Goal: Information Seeking & Learning: Find specific fact

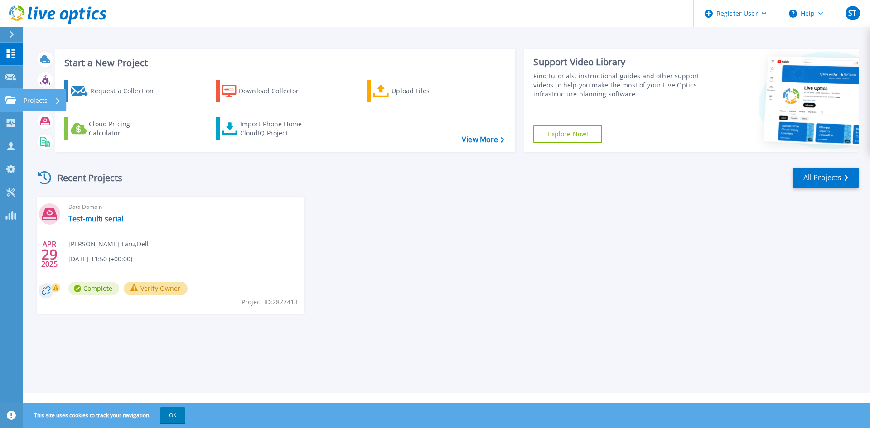
click at [13, 101] on icon at bounding box center [10, 100] width 11 height 8
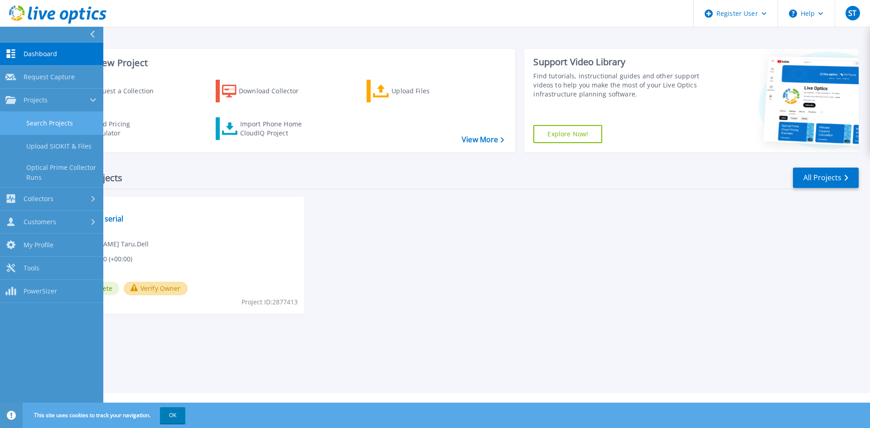
click at [34, 121] on link "Search Projects" at bounding box center [51, 123] width 103 height 23
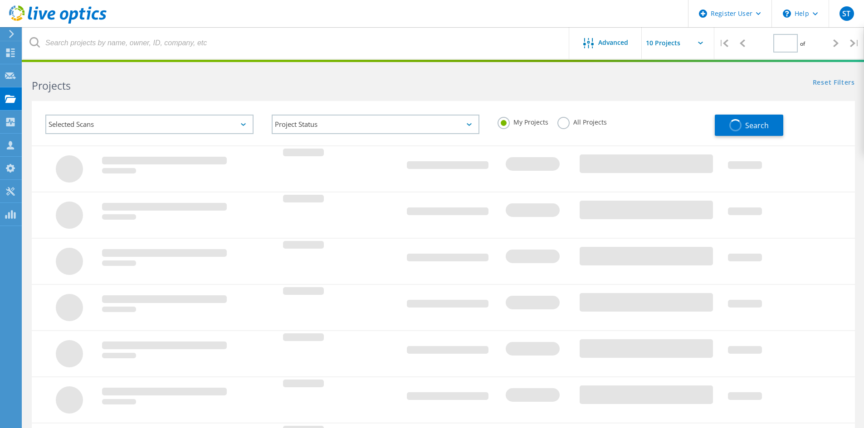
type input "1"
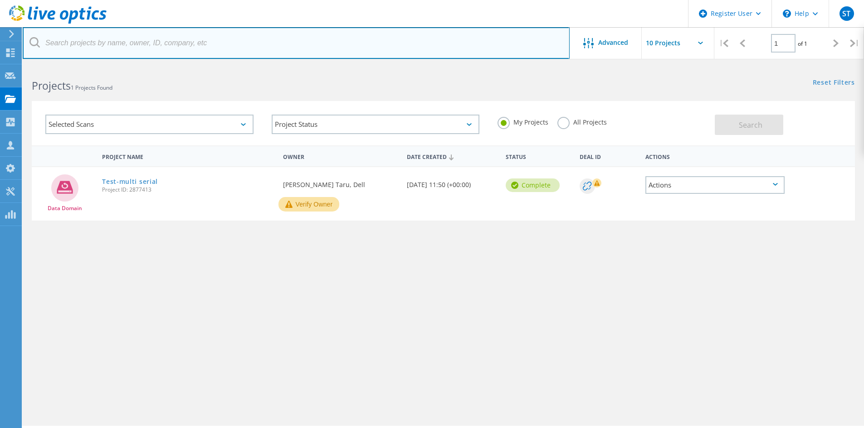
click at [275, 45] on input "text" at bounding box center [296, 43] width 547 height 32
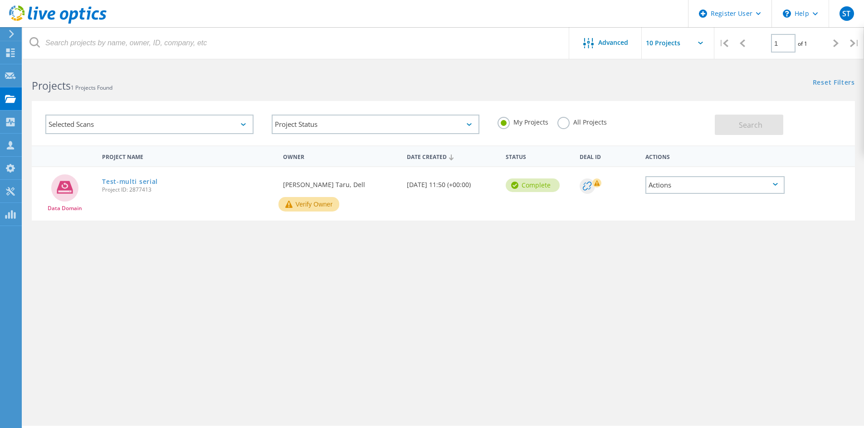
click at [568, 123] on label "All Projects" at bounding box center [581, 121] width 49 height 9
click at [0, 0] on input "All Projects" at bounding box center [0, 0] width 0 height 0
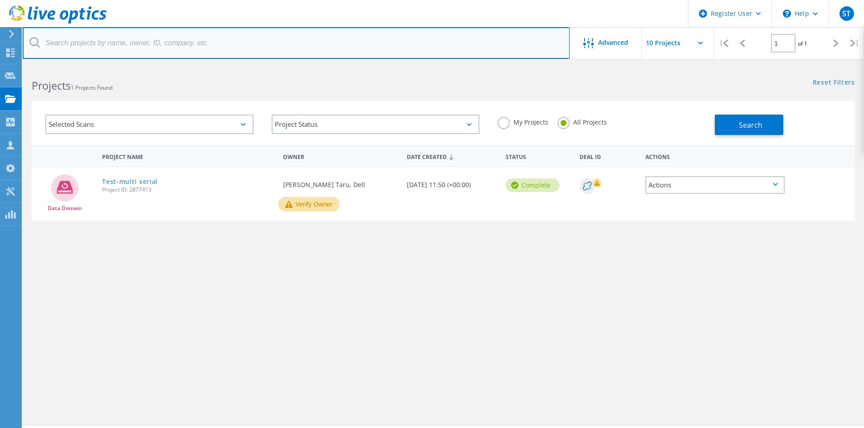
click at [198, 51] on input "text" at bounding box center [296, 43] width 547 height 32
paste input "218235"
type input "218235"
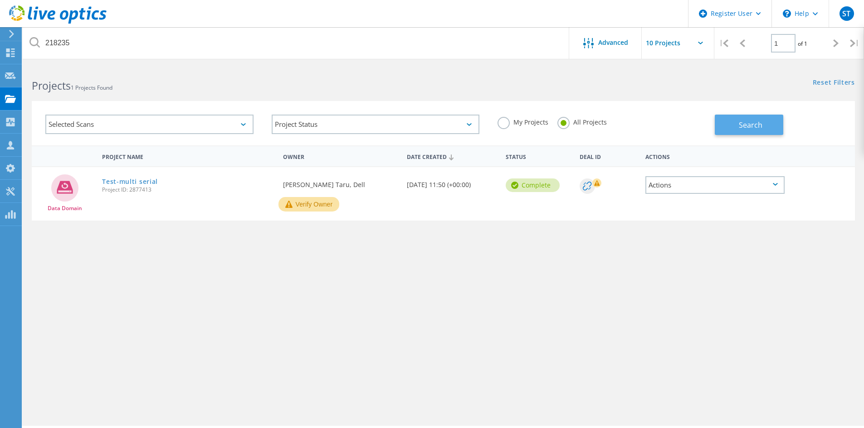
click at [736, 127] on button "Search" at bounding box center [748, 125] width 68 height 20
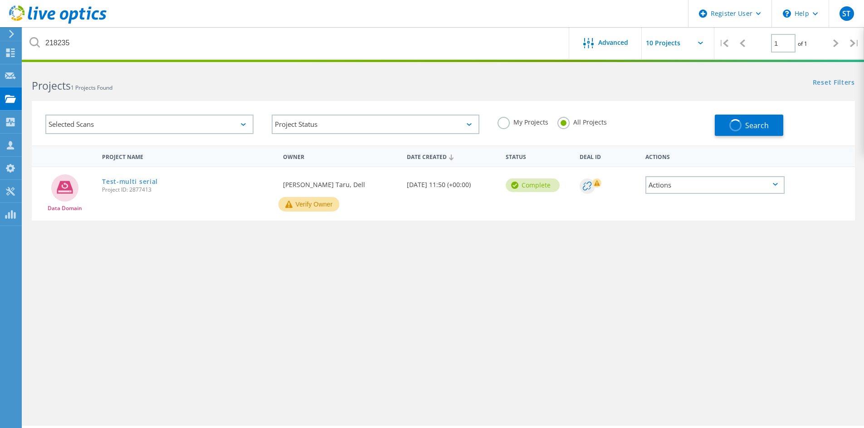
click at [226, 127] on div "Selected Scans" at bounding box center [149, 124] width 208 height 19
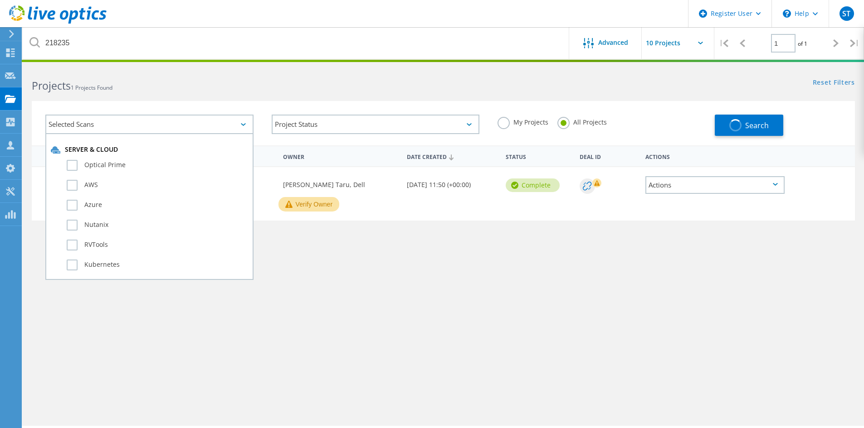
click at [251, 81] on h2 "Projects 1 Projects Found" at bounding box center [233, 85] width 402 height 15
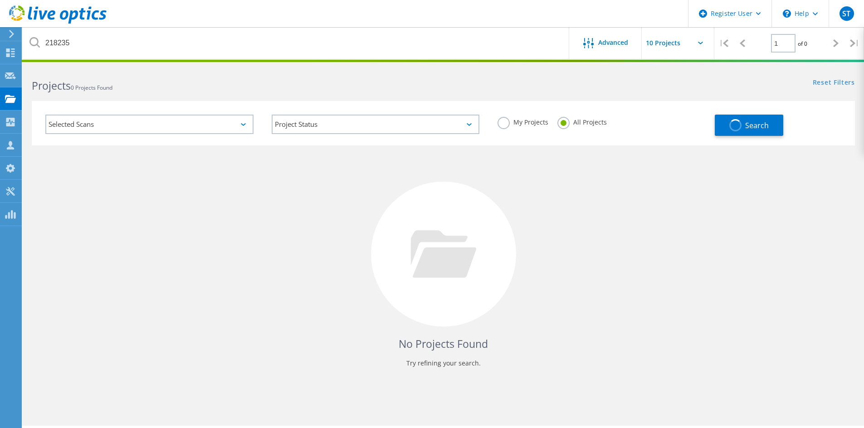
click at [228, 126] on div "Selected Scans" at bounding box center [149, 124] width 208 height 19
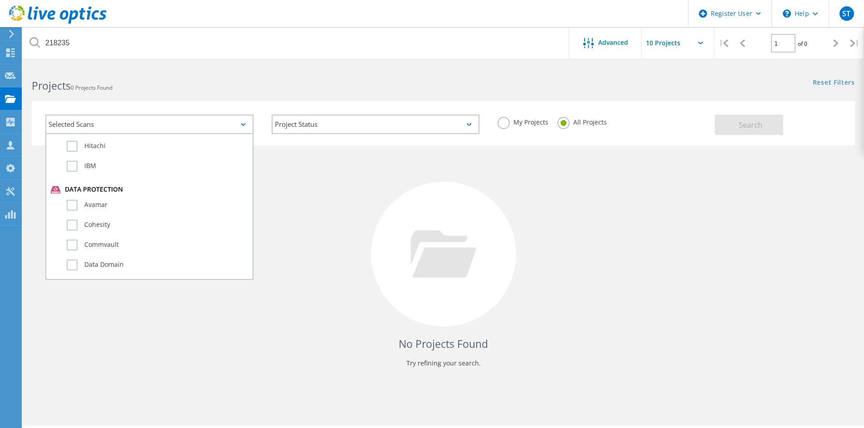
scroll to position [547, 0]
click at [73, 178] on label "Data Domain" at bounding box center [157, 174] width 181 height 11
click at [0, 0] on input "Data Domain" at bounding box center [0, 0] width 0 height 0
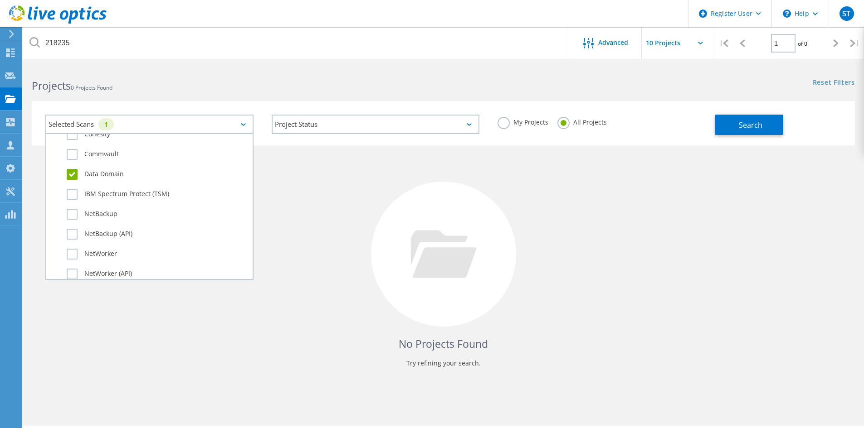
drag, startPoint x: 695, startPoint y: 206, endPoint x: 746, endPoint y: 158, distance: 69.9
click at [696, 206] on div "No Projects Found Try refining your search." at bounding box center [443, 263] width 823 height 234
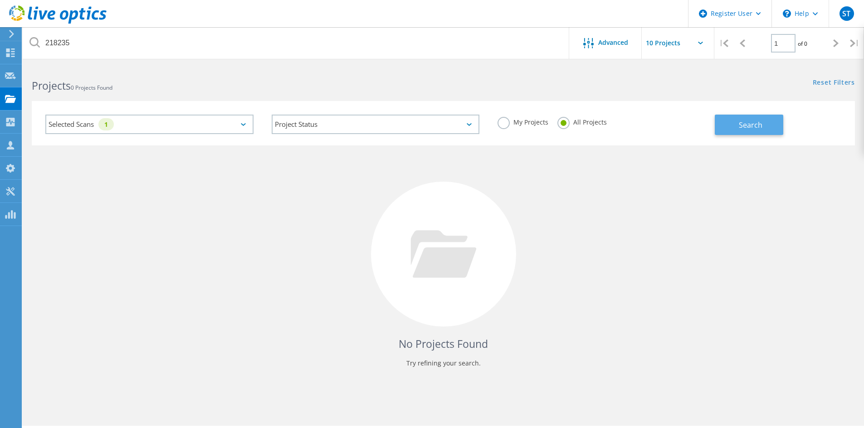
click at [750, 123] on span "Search" at bounding box center [750, 125] width 24 height 10
click at [121, 125] on div "Selected Scans 1" at bounding box center [149, 124] width 208 height 19
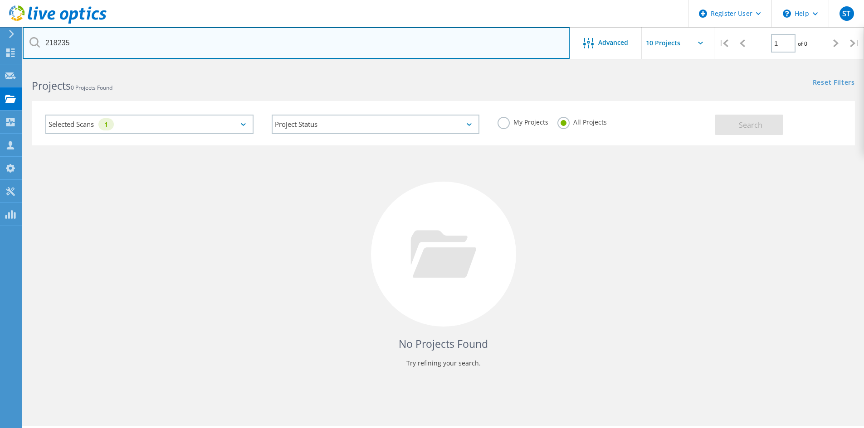
drag, startPoint x: 84, startPoint y: 49, endPoint x: 24, endPoint y: 49, distance: 60.3
click at [24, 49] on input "218235" at bounding box center [296, 43] width 547 height 32
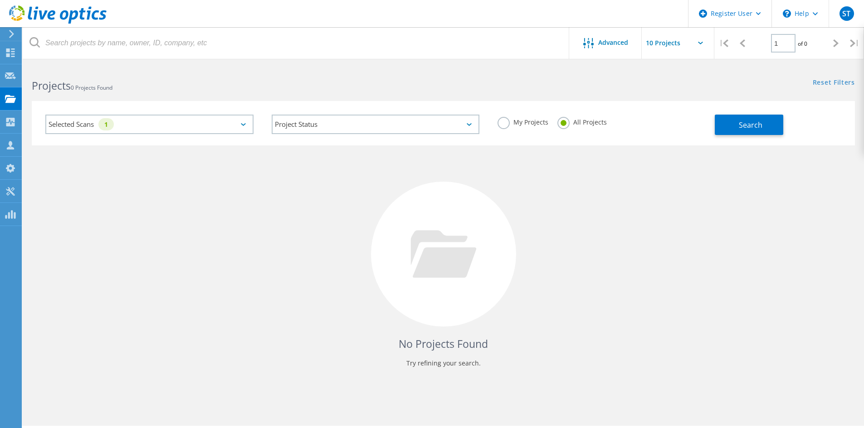
click at [273, 264] on div "No Projects Found Try refining your search." at bounding box center [443, 263] width 823 height 234
click at [722, 134] on button "Search" at bounding box center [748, 125] width 68 height 20
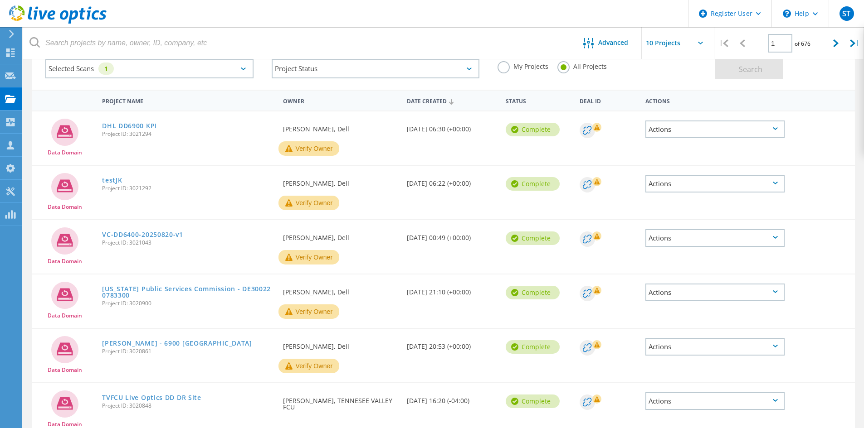
scroll to position [0, 0]
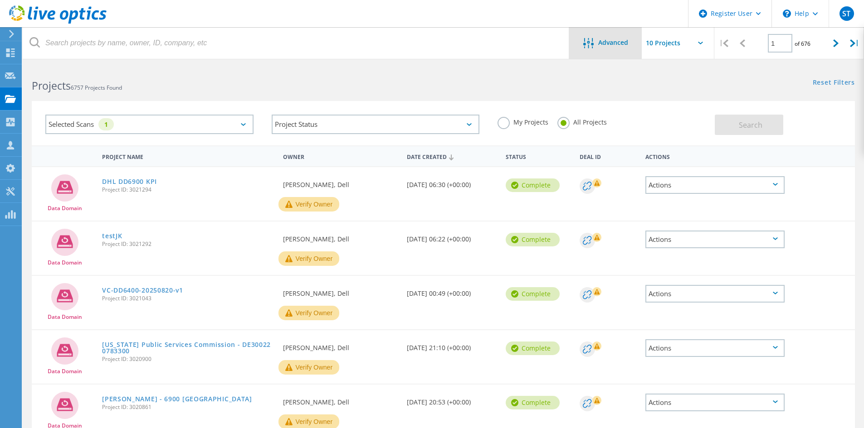
click at [595, 52] on div "Advanced" at bounding box center [605, 43] width 73 height 32
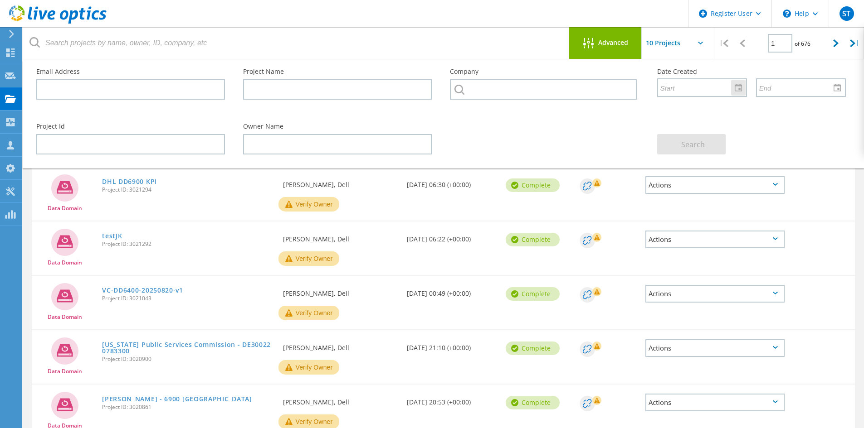
click at [745, 92] on div at bounding box center [737, 87] width 15 height 17
click at [771, 183] on span "15" at bounding box center [771, 181] width 8 height 8
type input "[DATE]"
click at [694, 144] on span "Search" at bounding box center [693, 145] width 24 height 10
click at [822, 215] on div "Data Domain DHL DD6900 KPI Project ID: 3021294 Requested By [PERSON_NAME], Dell…" at bounding box center [443, 193] width 823 height 53
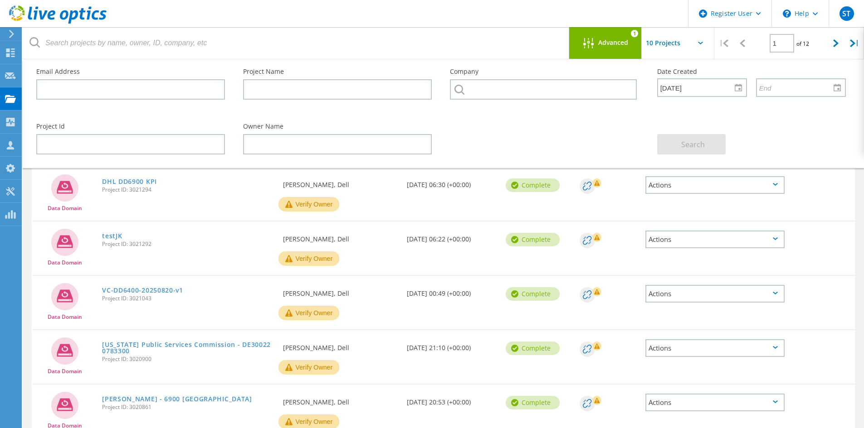
click at [613, 34] on div "Advanced 1" at bounding box center [605, 43] width 73 height 32
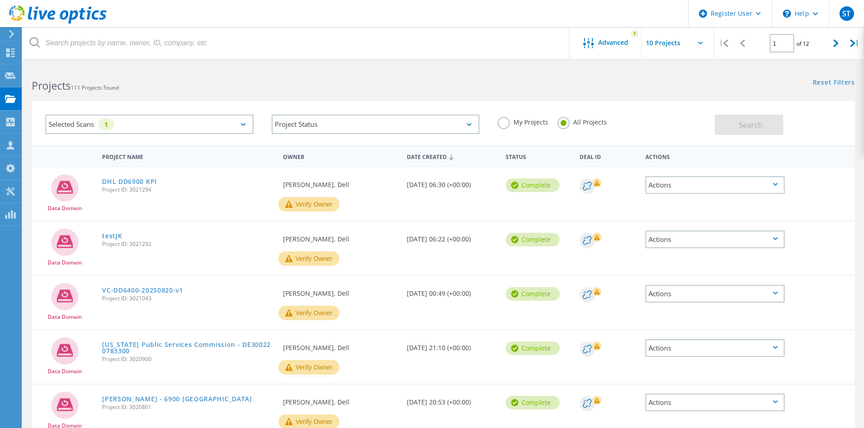
click at [682, 54] on input "text" at bounding box center [686, 43] width 91 height 32
click at [679, 109] on div "Show 40 Projects" at bounding box center [687, 111] width 90 height 15
type input "Show 40 Projects"
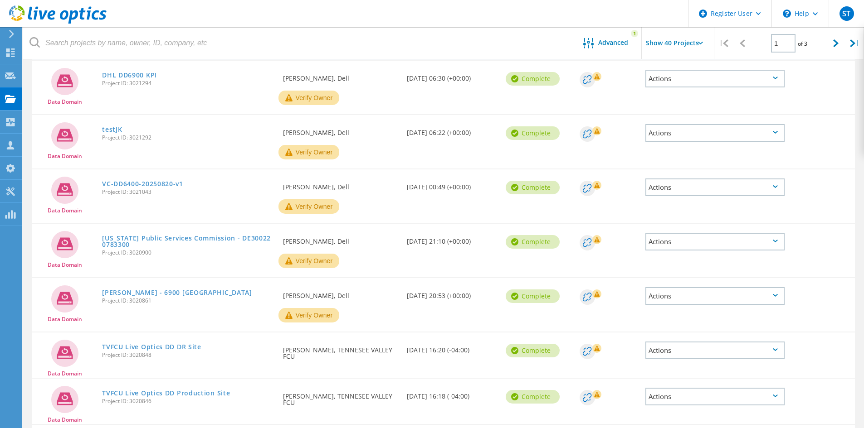
scroll to position [52, 0]
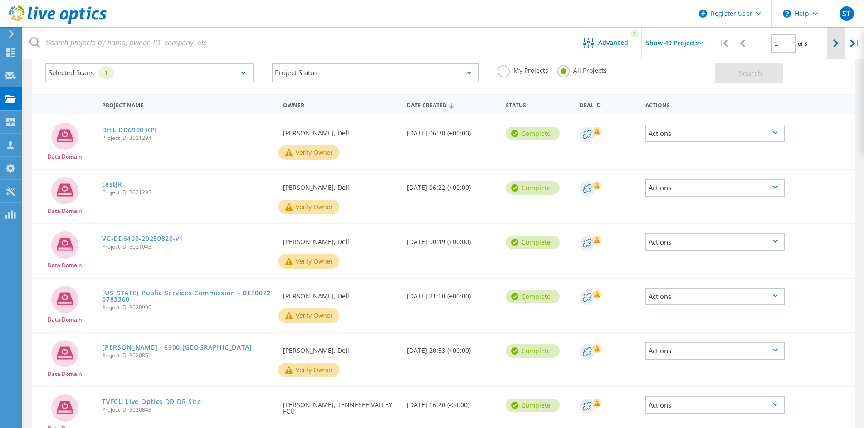
click at [829, 49] on div at bounding box center [835, 43] width 19 height 32
type input "2"
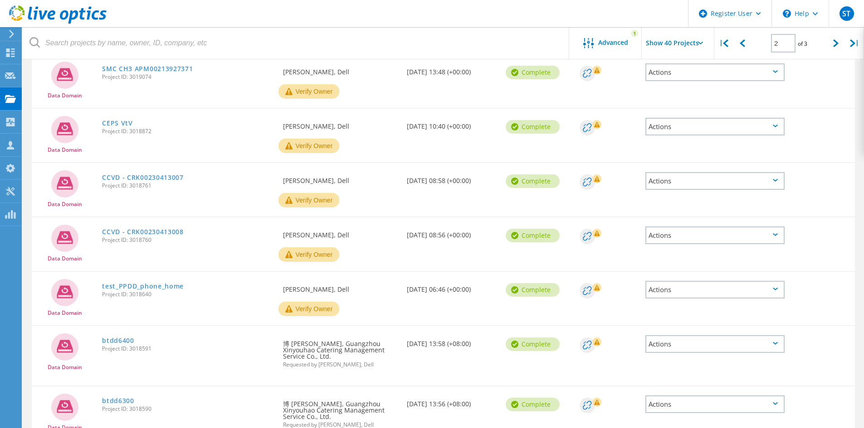
scroll to position [98, 0]
